Goal: Task Accomplishment & Management: Use online tool/utility

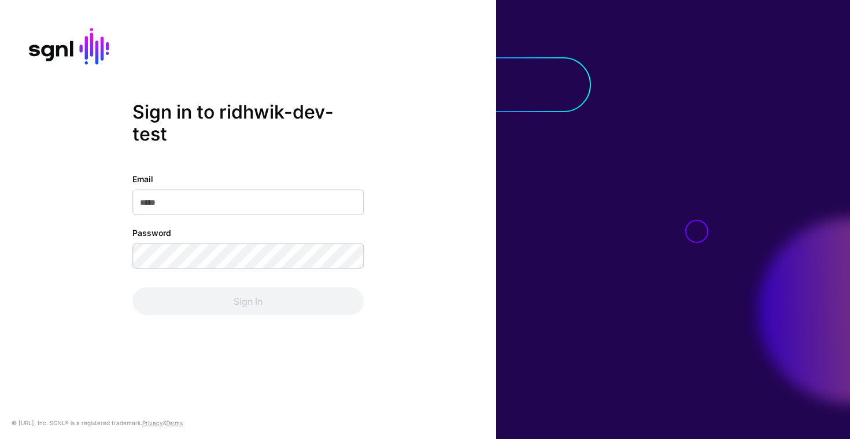
type input "**********"
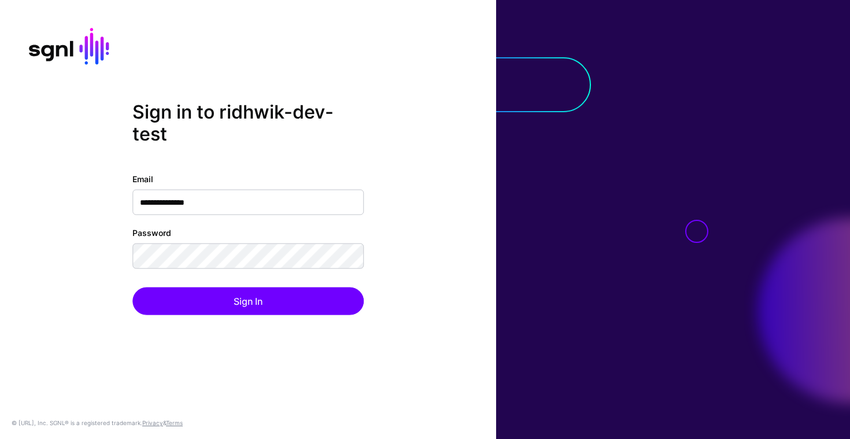
click at [257, 209] on input "**********" at bounding box center [247, 202] width 231 height 25
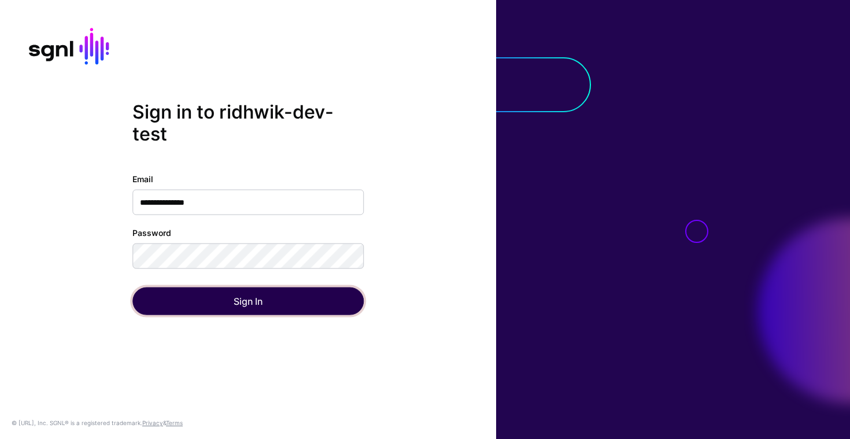
click at [234, 312] on button "Sign In" at bounding box center [247, 302] width 231 height 28
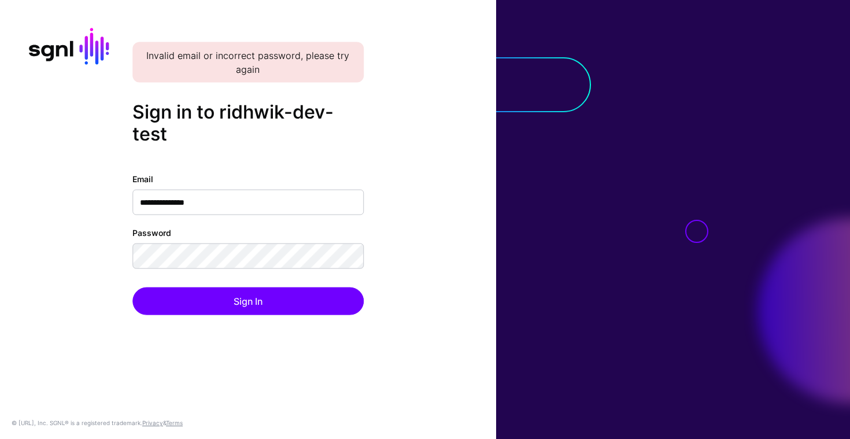
click at [389, 130] on div "**********" at bounding box center [248, 220] width 496 height 238
click at [313, 208] on input "**********" at bounding box center [247, 202] width 231 height 25
click at [0, 439] on com-1password-button at bounding box center [0, 439] width 0 height 0
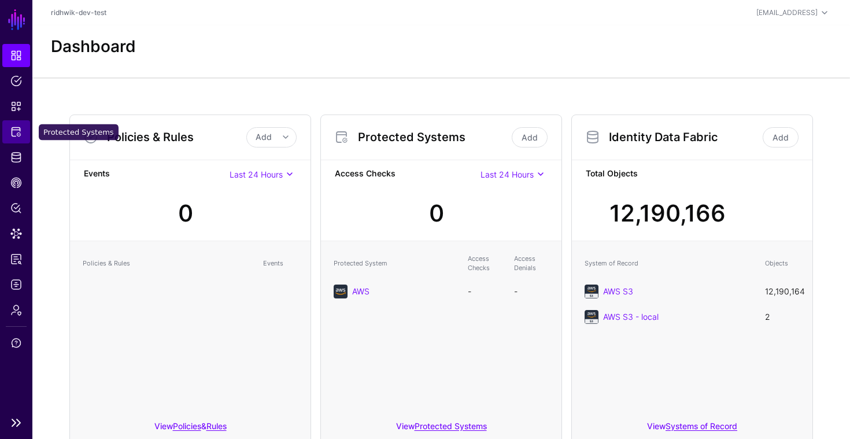
click at [19, 138] on link "Protected Systems" at bounding box center [16, 131] width 28 height 23
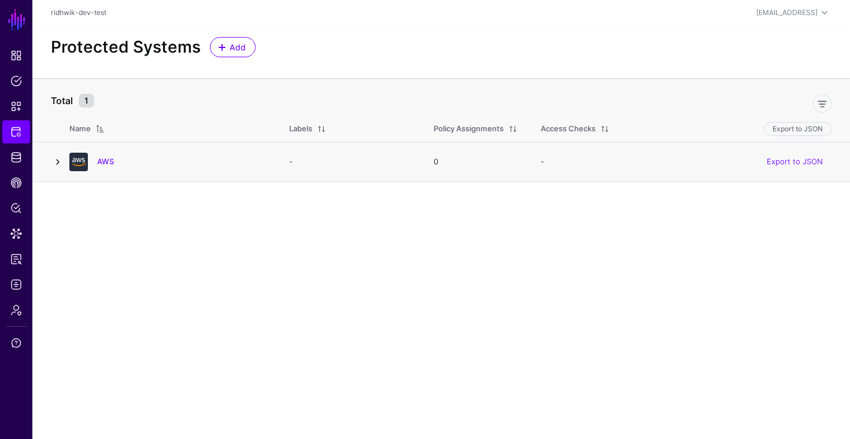
click at [59, 164] on link at bounding box center [58, 162] width 14 height 14
click at [111, 160] on link "AWS" at bounding box center [105, 161] width 17 height 9
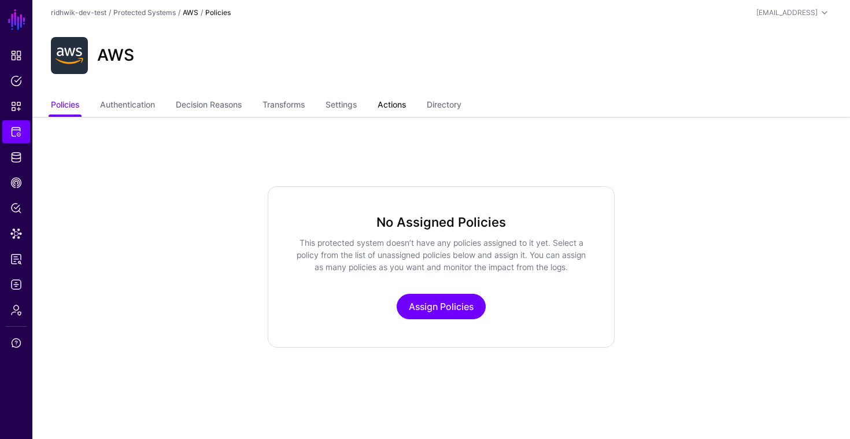
click at [406, 105] on link "Actions" at bounding box center [392, 106] width 28 height 22
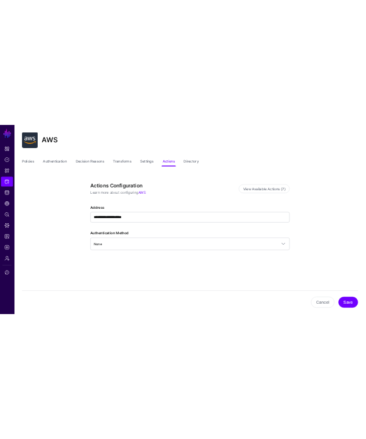
scroll to position [14, 0]
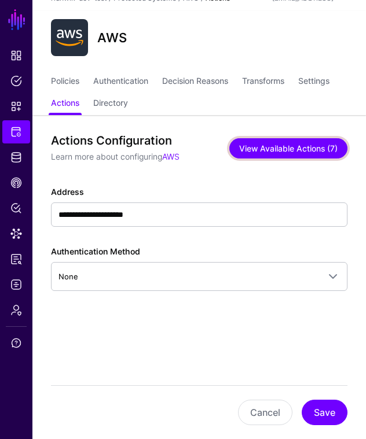
click at [274, 145] on button "View Available Actions (7)" at bounding box center [288, 148] width 118 height 20
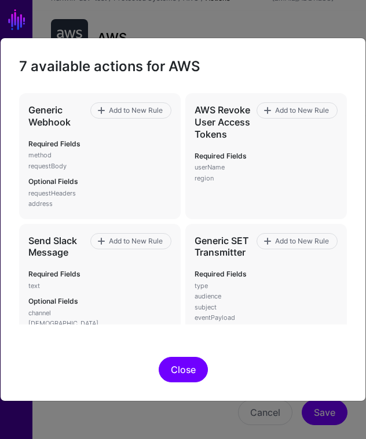
click at [175, 369] on button "Close" at bounding box center [183, 369] width 49 height 25
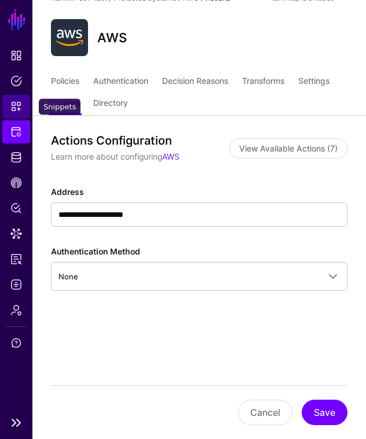
click at [15, 105] on span "Snippets" at bounding box center [16, 107] width 12 height 12
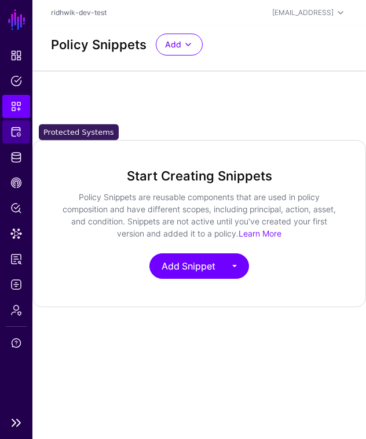
click at [13, 138] on link "Protected Systems" at bounding box center [16, 131] width 28 height 23
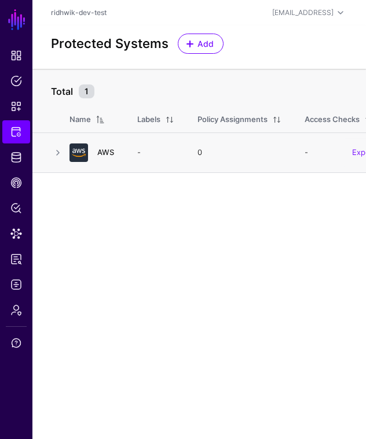
click at [104, 152] on link "AWS" at bounding box center [105, 152] width 17 height 9
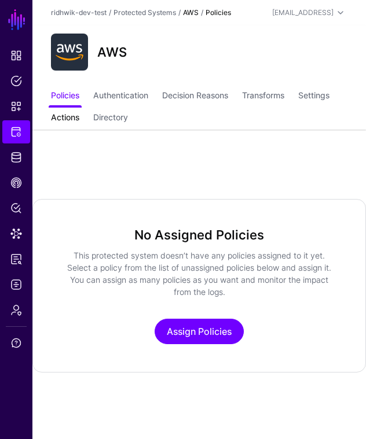
click at [79, 116] on link "Actions" at bounding box center [65, 119] width 28 height 22
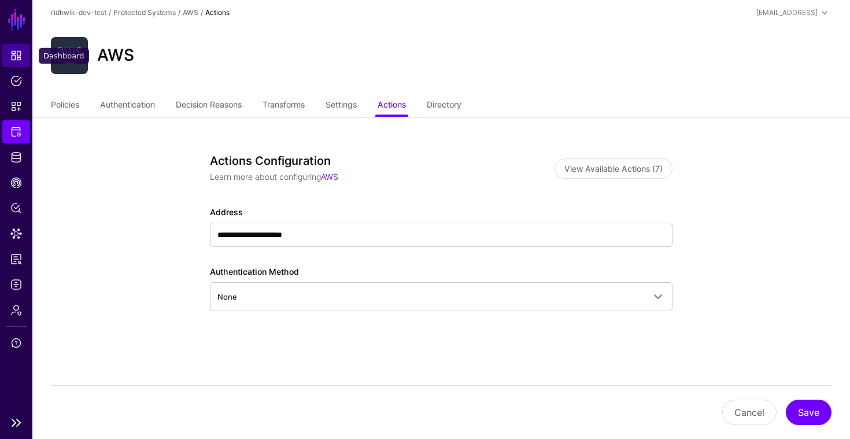
click at [17, 50] on span "Dashboard" at bounding box center [16, 56] width 12 height 12
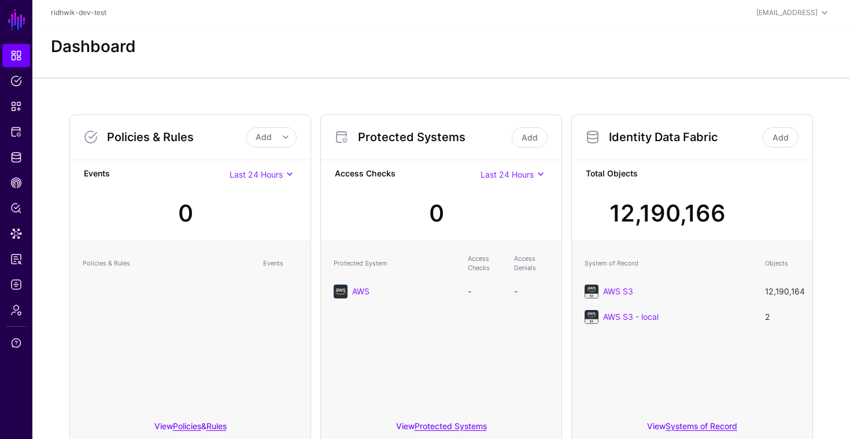
scroll to position [44, 0]
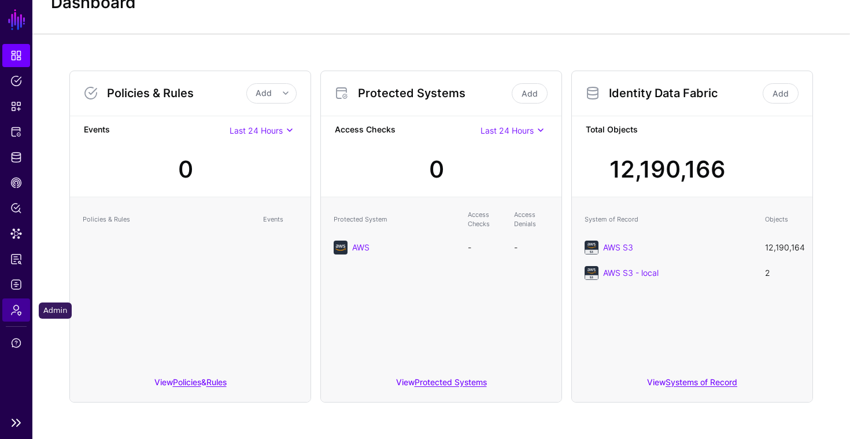
click at [20, 314] on span "Admin" at bounding box center [16, 310] width 12 height 12
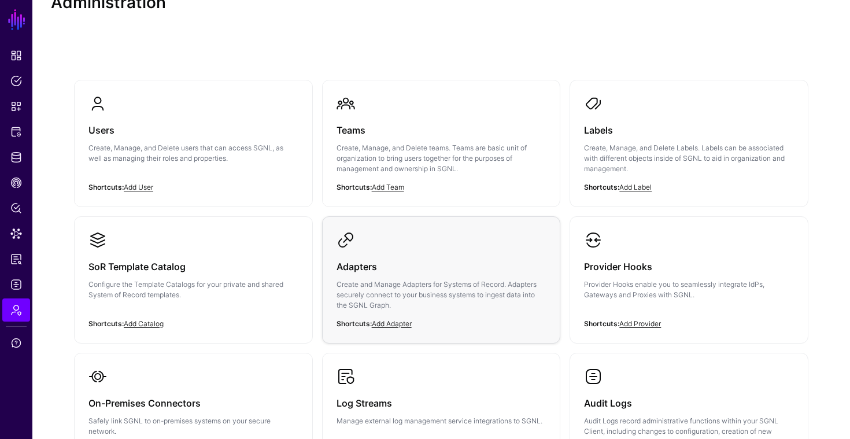
click at [427, 256] on div "Adapters Create and Manage Adapters for Systems of Record. Adapters securely co…" at bounding box center [442, 289] width 210 height 80
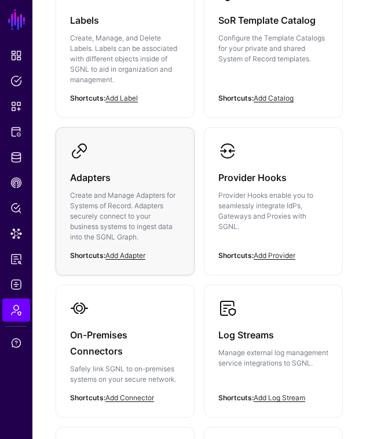
scroll to position [300, 0]
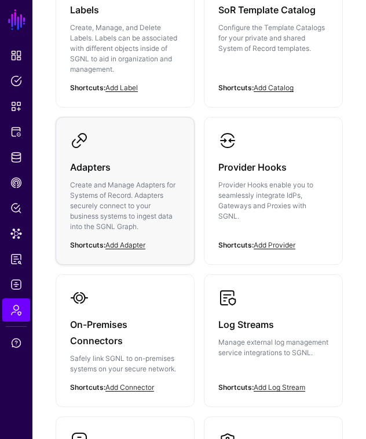
click at [152, 144] on link "Adapters Create and Manage Adapters for Systems of Record. Adapters securely co…" at bounding box center [125, 190] width 138 height 147
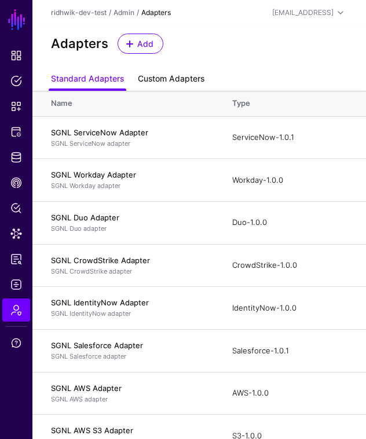
click at [163, 83] on link "Custom Adapters" at bounding box center [171, 80] width 67 height 22
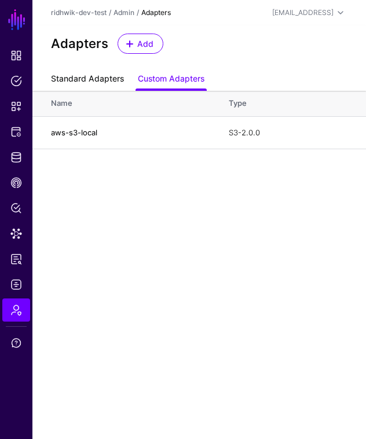
click at [102, 82] on link "Standard Adapters" at bounding box center [87, 80] width 73 height 22
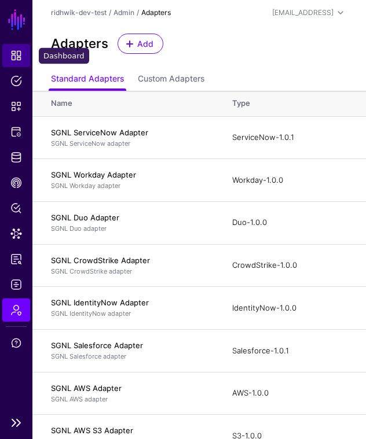
click at [19, 55] on span "Dashboard" at bounding box center [16, 56] width 12 height 12
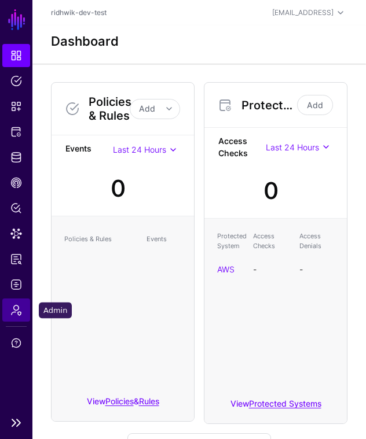
click at [19, 303] on link "Admin" at bounding box center [16, 310] width 28 height 23
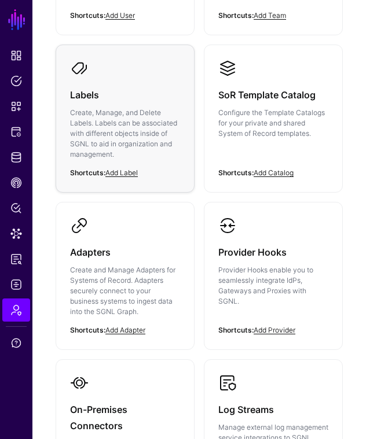
scroll to position [216, 0]
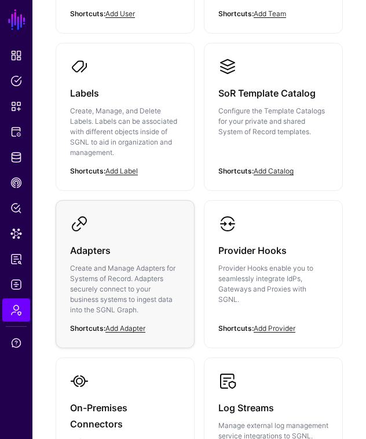
click at [145, 254] on h3 "Adapters" at bounding box center [125, 250] width 110 height 16
